Goal: Navigation & Orientation: Go to known website

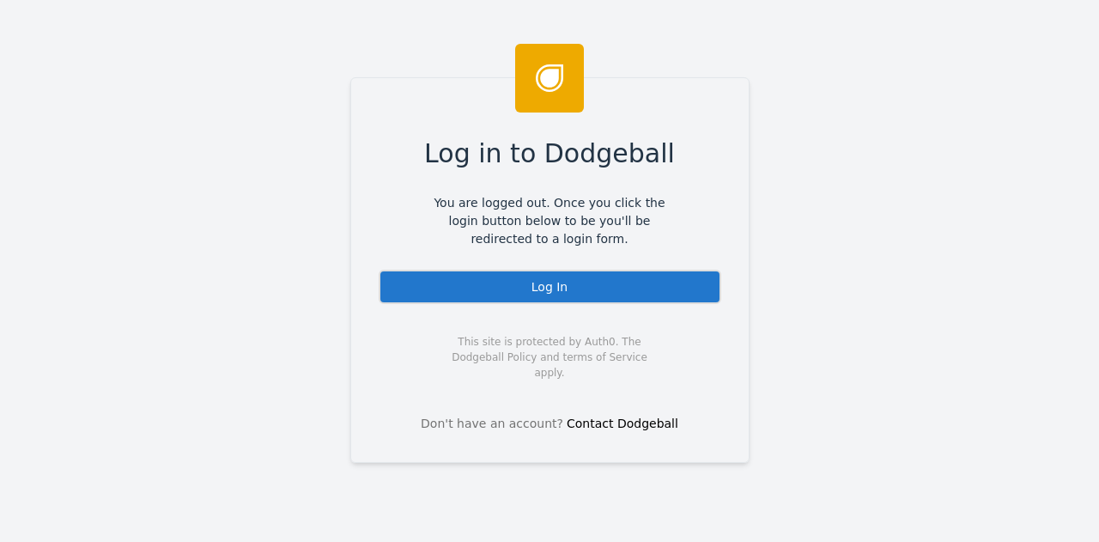
click at [570, 286] on div "Log In" at bounding box center [550, 287] width 343 height 34
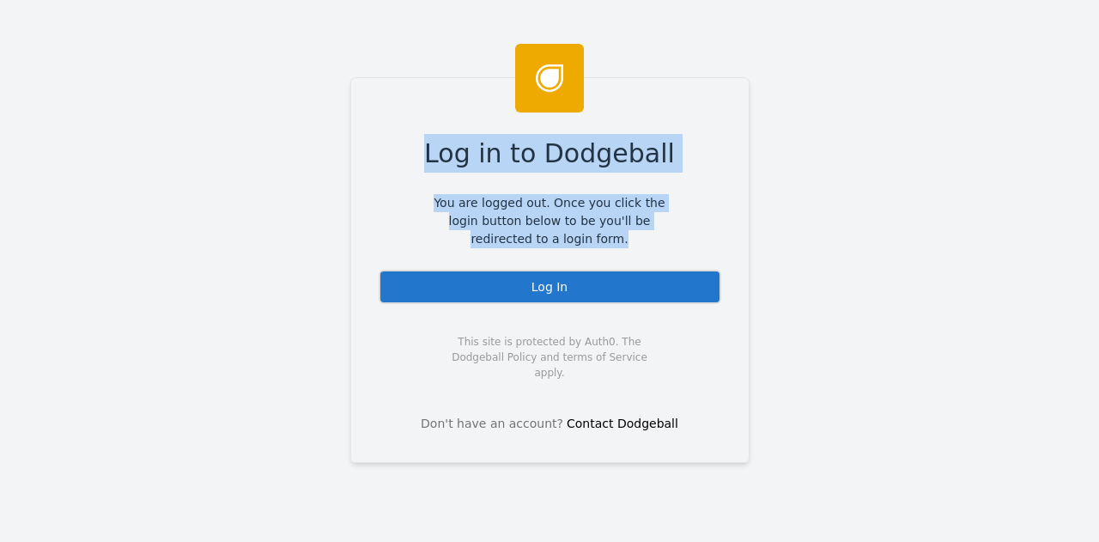
drag, startPoint x: 433, startPoint y: 147, endPoint x: 582, endPoint y: 238, distance: 174.9
click at [582, 238] on div "Log in to Dodgeball You are logged out. Once you click the login button below t…" at bounding box center [549, 270] width 399 height 386
click at [582, 238] on span "You are logged out. Once you click the login button below to be you'll be redir…" at bounding box center [550, 221] width 257 height 54
drag, startPoint x: 582, startPoint y: 238, endPoint x: 440, endPoint y: 162, distance: 161.3
click at [440, 162] on div "Log in to Dodgeball You are logged out. Once you click the login button below t…" at bounding box center [549, 270] width 399 height 386
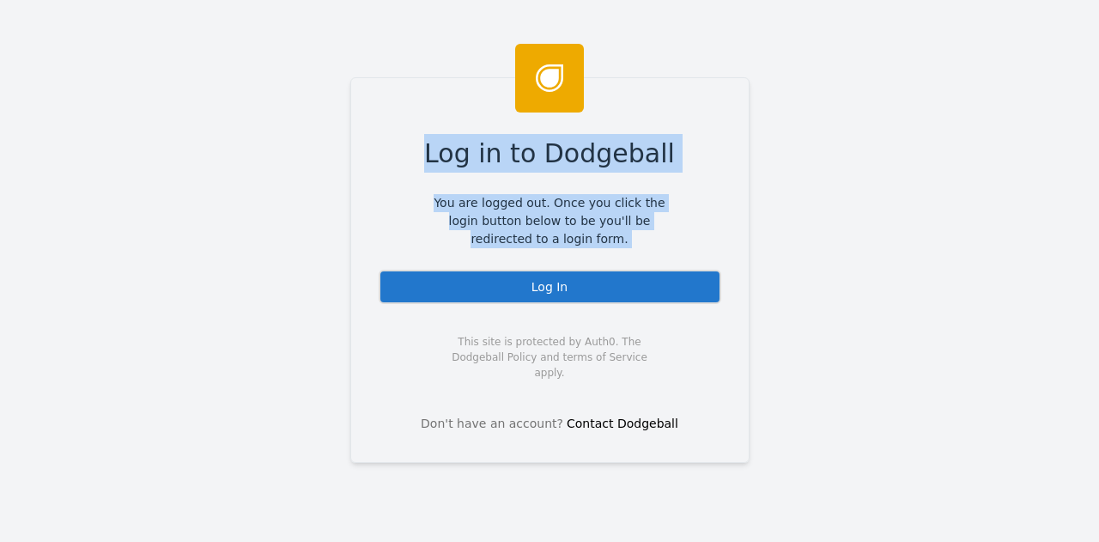
click at [440, 162] on span "Log in to Dodgeball" at bounding box center [549, 153] width 251 height 39
drag, startPoint x: 440, startPoint y: 162, endPoint x: 586, endPoint y: 240, distance: 165.6
click at [586, 240] on div "Log in to Dodgeball You are logged out. Once you click the login button below t…" at bounding box center [549, 270] width 399 height 386
click at [586, 240] on span "You are logged out. Once you click the login button below to be you'll be redir…" at bounding box center [550, 221] width 257 height 54
drag, startPoint x: 586, startPoint y: 240, endPoint x: 429, endPoint y: 123, distance: 195.6
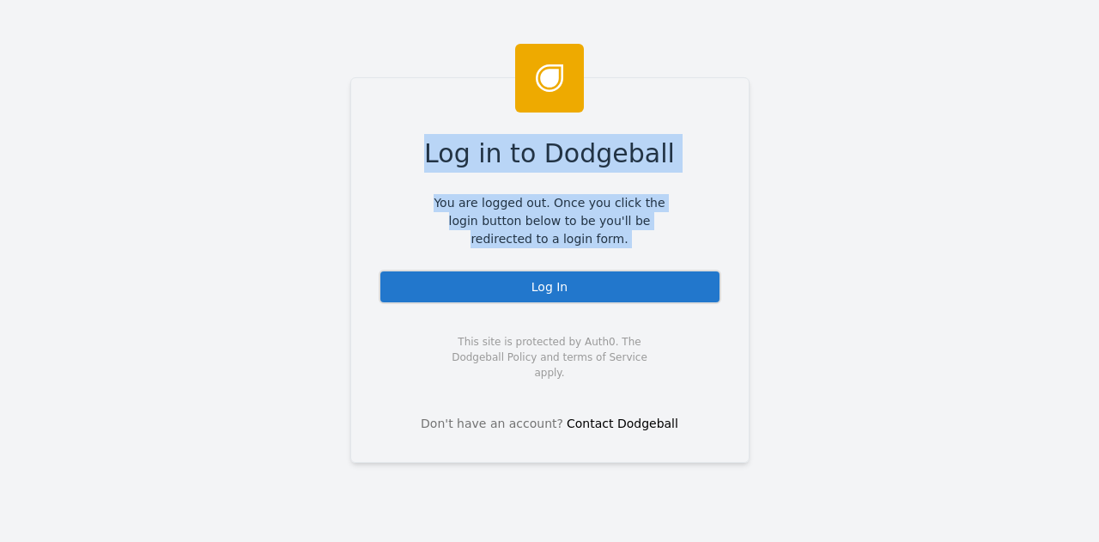
click at [429, 123] on div "Log in to Dodgeball You are logged out. Once you click the login button below t…" at bounding box center [549, 270] width 399 height 386
click at [233, 179] on div "Log in to Dodgeball You are logged out. Once you click the login button below t…" at bounding box center [549, 271] width 1099 height 542
drag, startPoint x: 434, startPoint y: 154, endPoint x: 583, endPoint y: 246, distance: 175.8
click at [583, 246] on div "Log in to Dodgeball You are logged out. Once you click the login button below t…" at bounding box center [549, 270] width 399 height 386
click at [583, 246] on span "You are logged out. Once you click the login button below to be you'll be redir…" at bounding box center [550, 221] width 257 height 54
